Goal: Navigation & Orientation: Find specific page/section

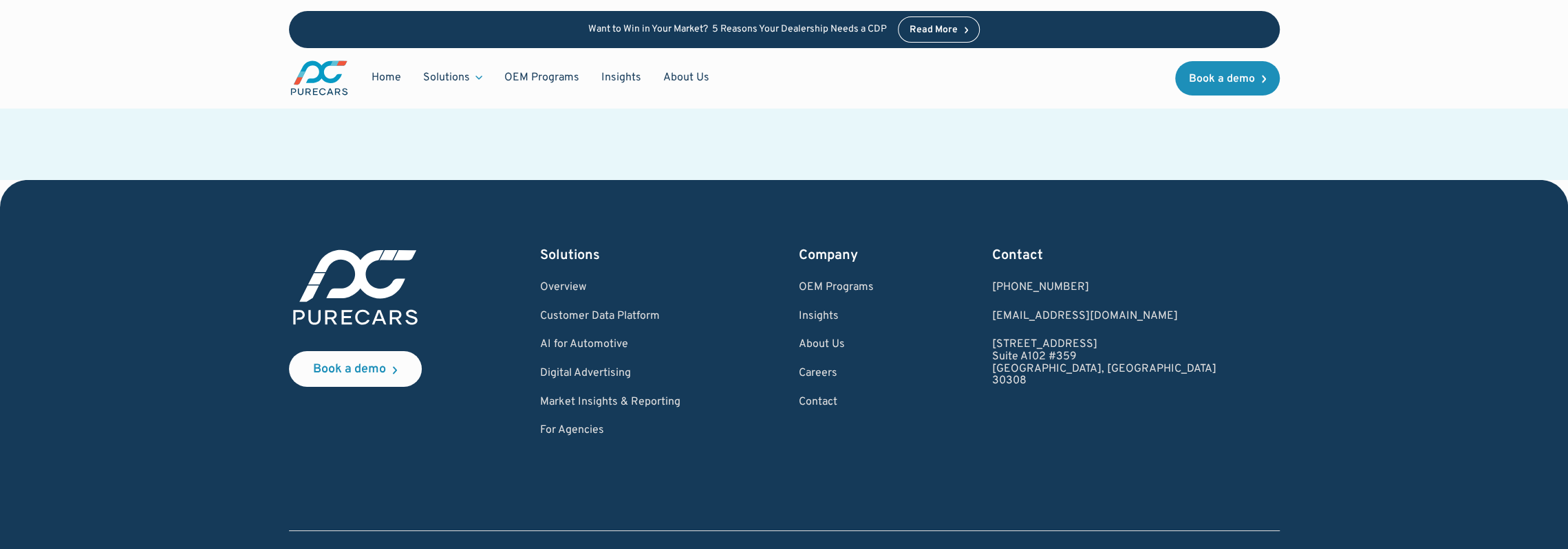
scroll to position [4125, 0]
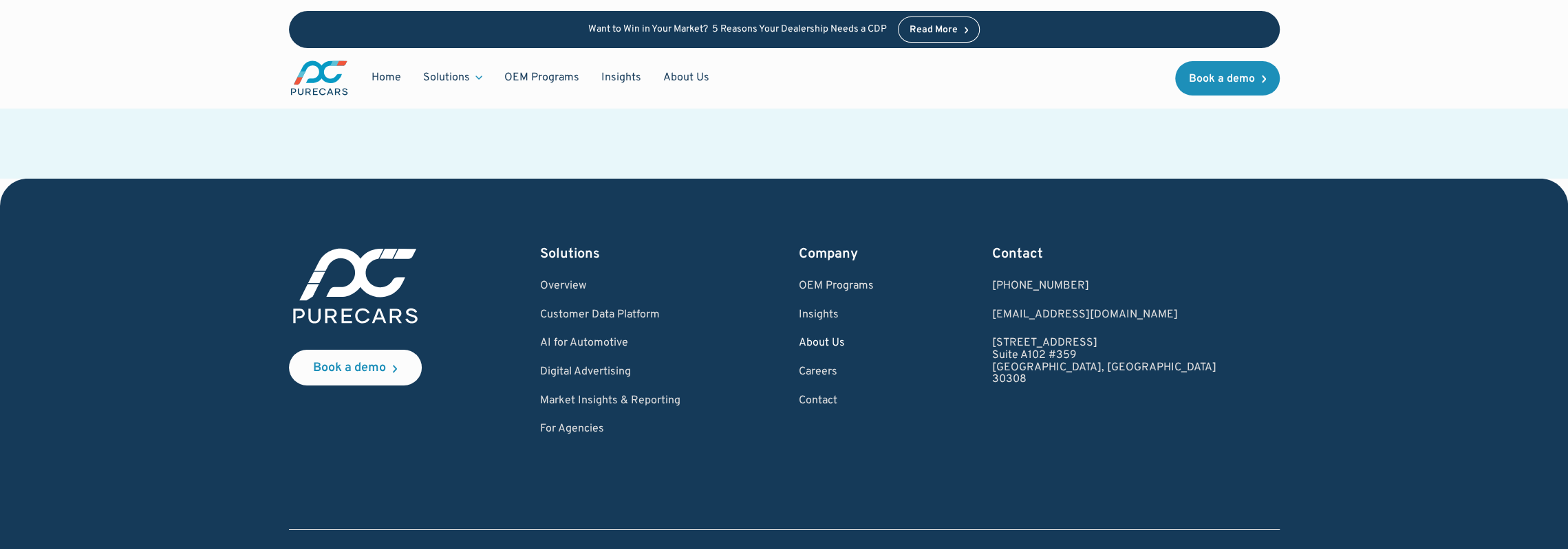
click at [874, 337] on link "About Us" at bounding box center [836, 343] width 75 height 12
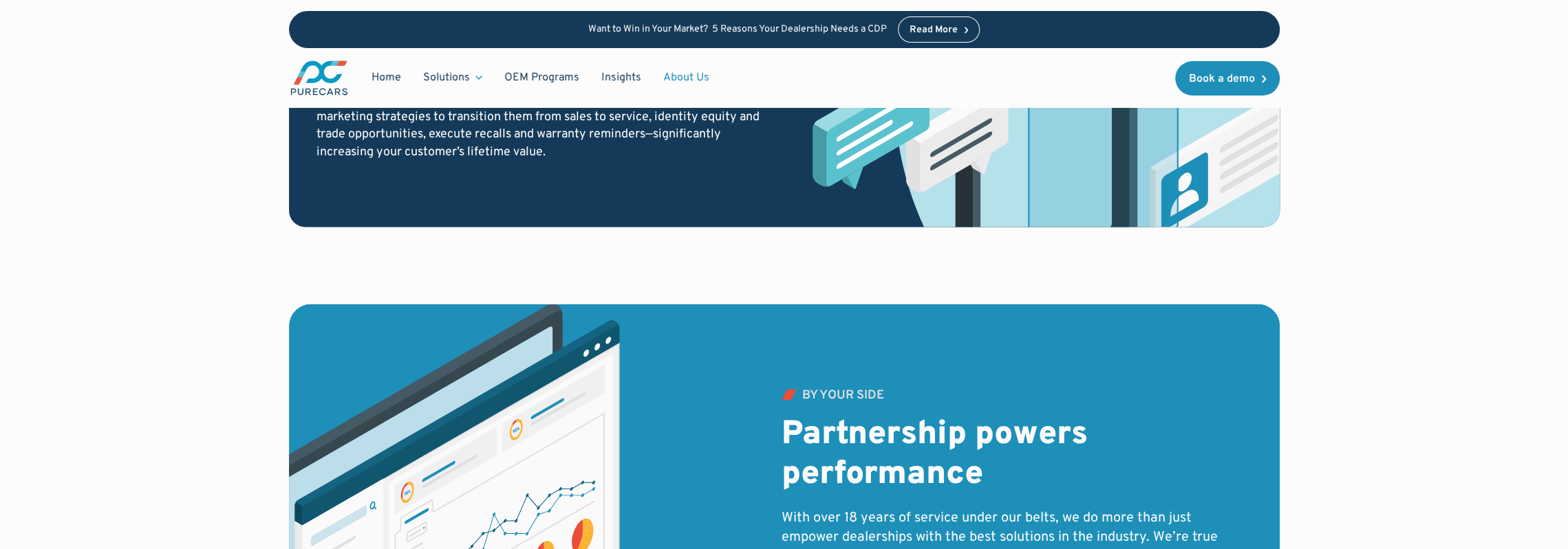
scroll to position [2006, 0]
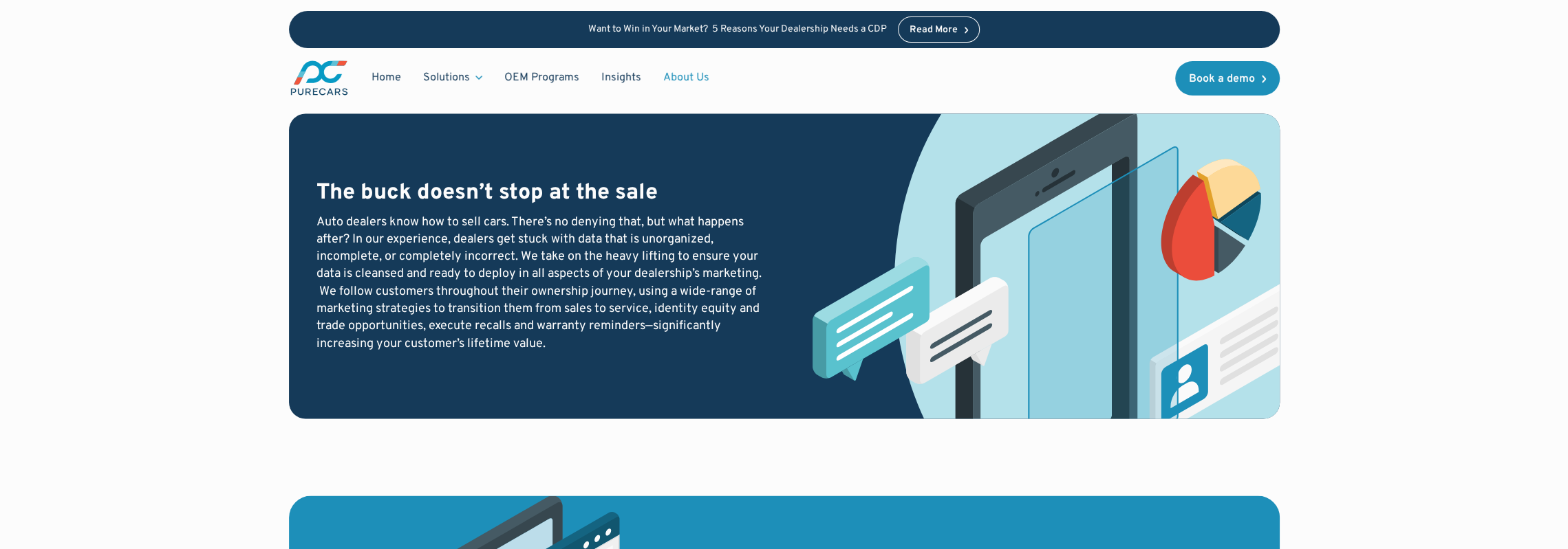
click at [677, 79] on link "About Us" at bounding box center [686, 78] width 68 height 26
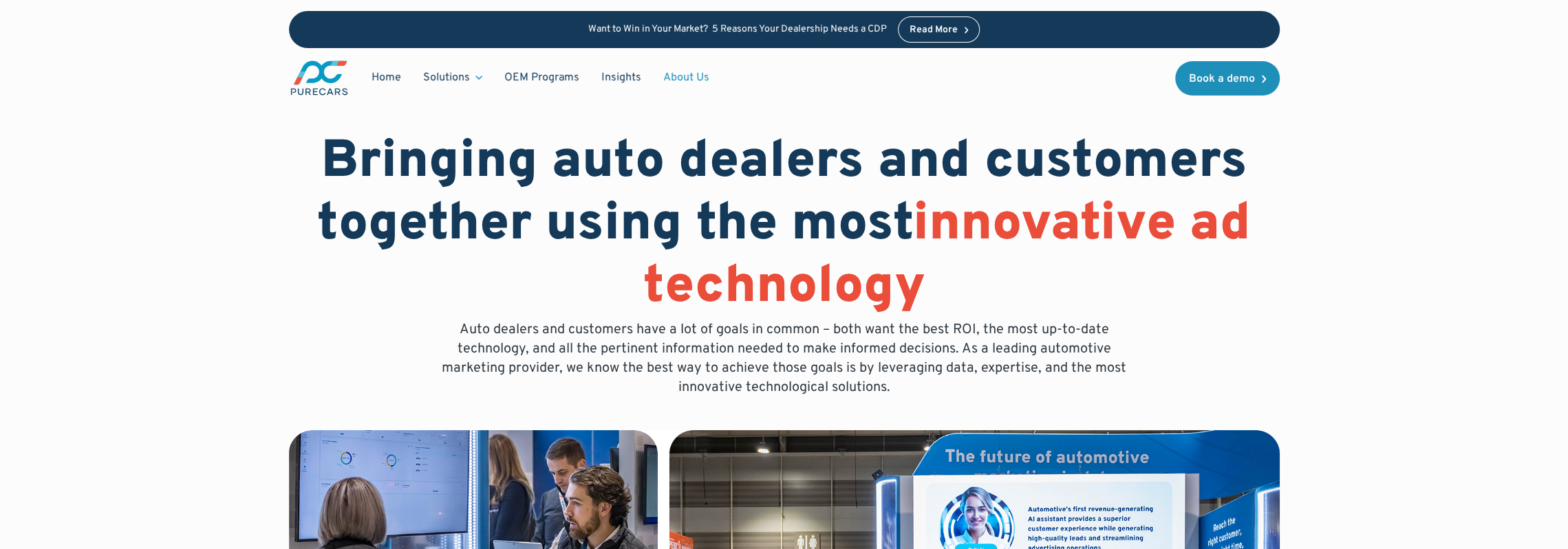
click at [678, 78] on link "About Us" at bounding box center [686, 78] width 68 height 26
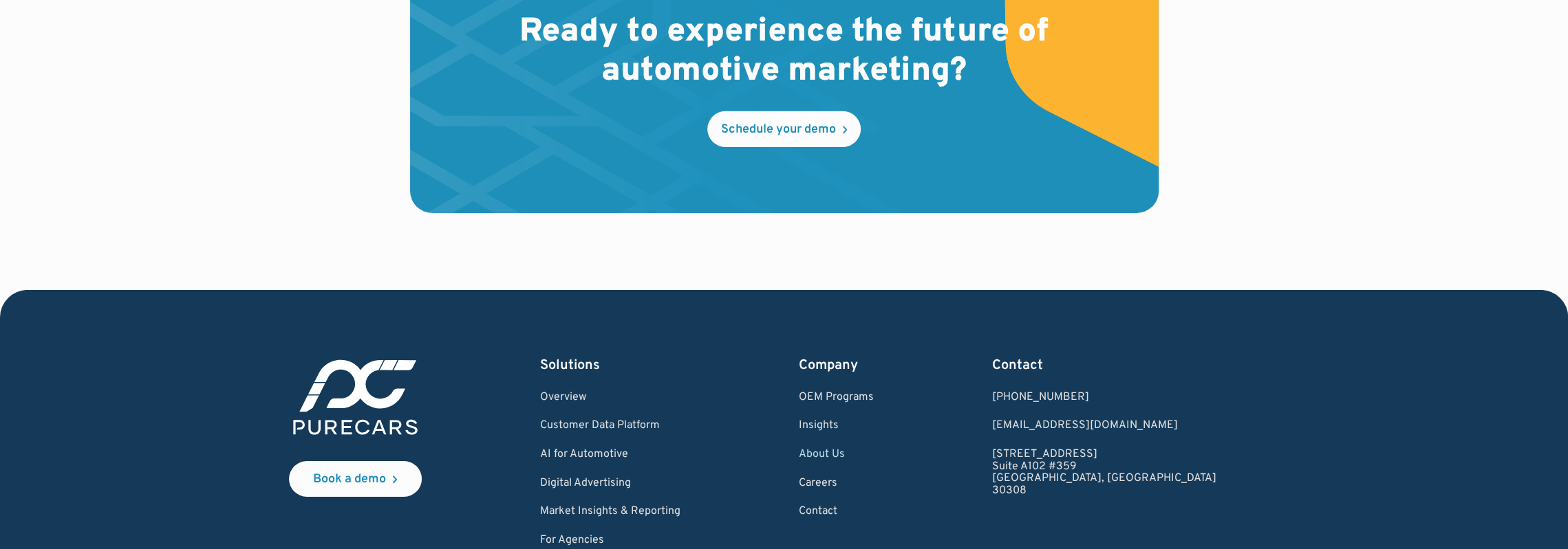
scroll to position [4137, 0]
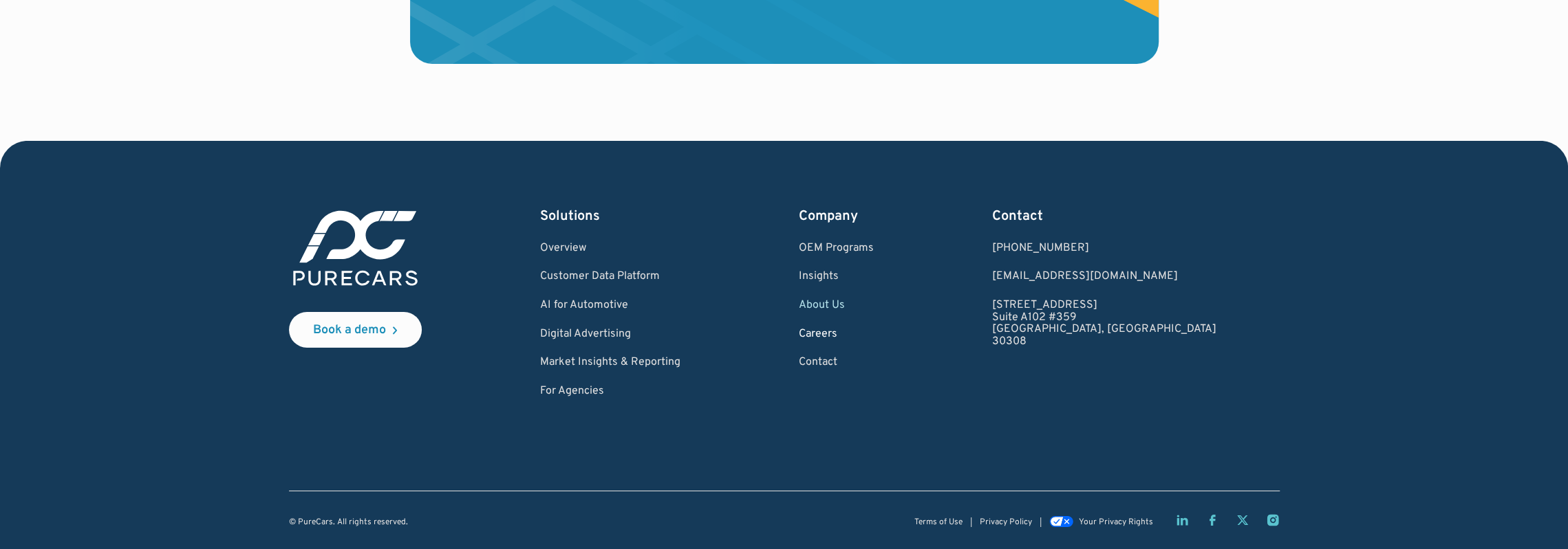
click at [874, 333] on link "Careers" at bounding box center [836, 335] width 75 height 12
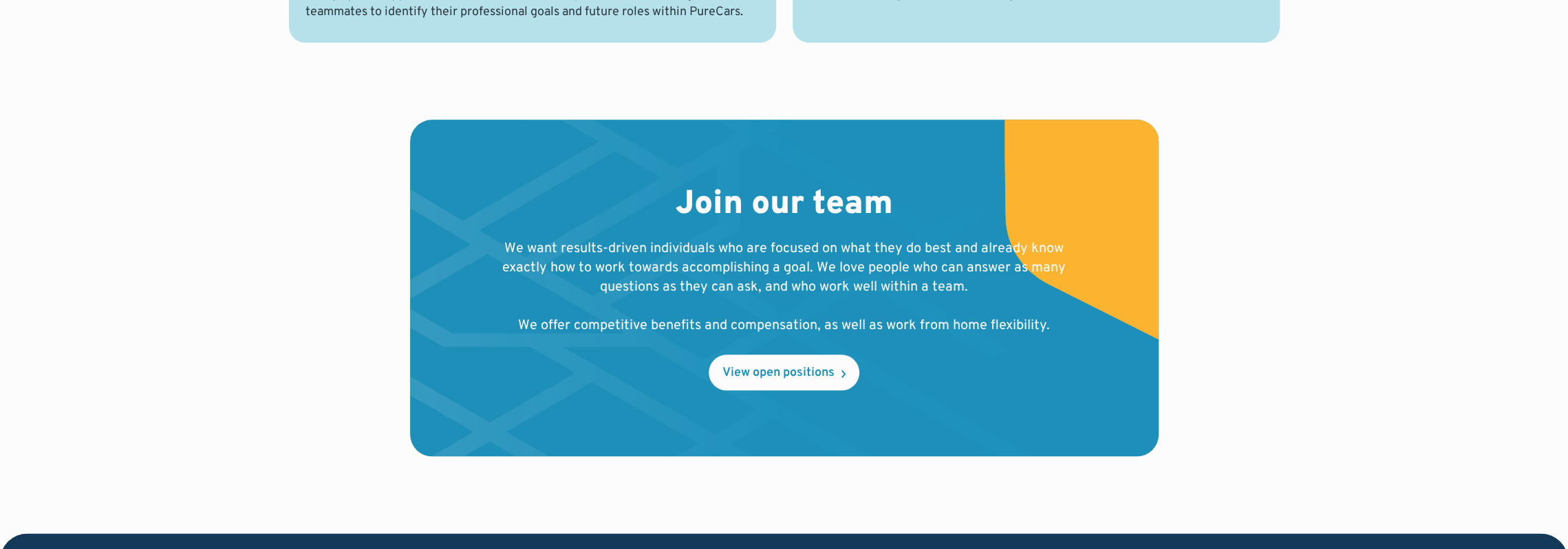
scroll to position [1512, 0]
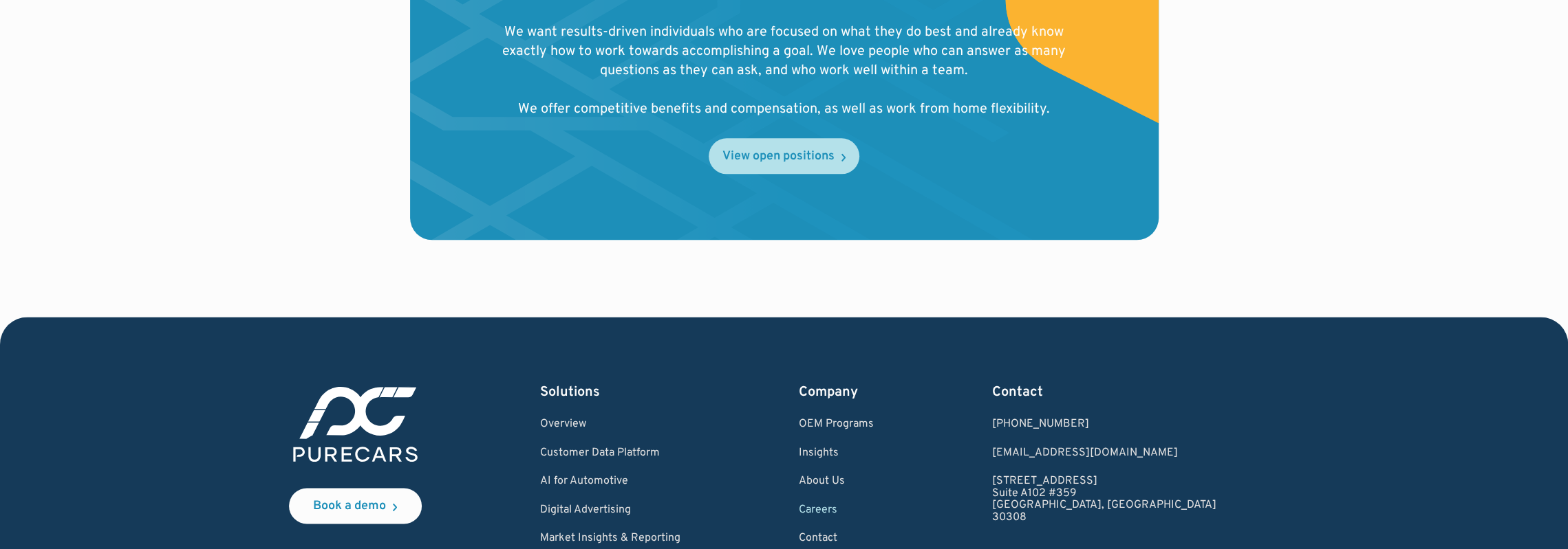
click at [748, 153] on div "View open positions" at bounding box center [778, 157] width 112 height 12
